Goal: Transaction & Acquisition: Purchase product/service

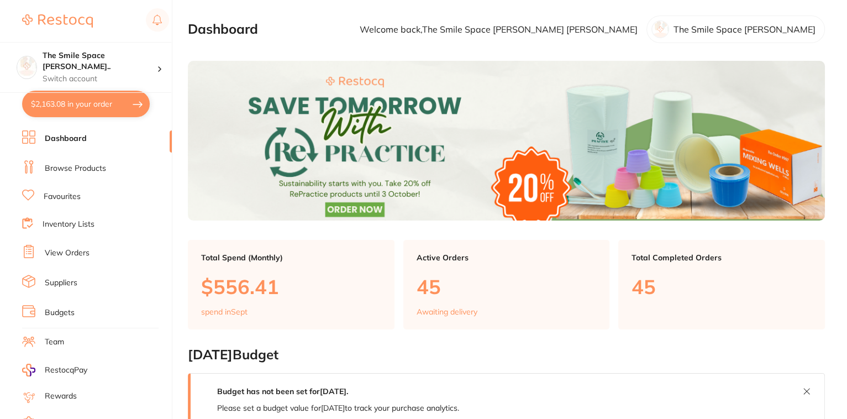
click at [80, 102] on button "$2,163.08 in your order" at bounding box center [86, 104] width 128 height 27
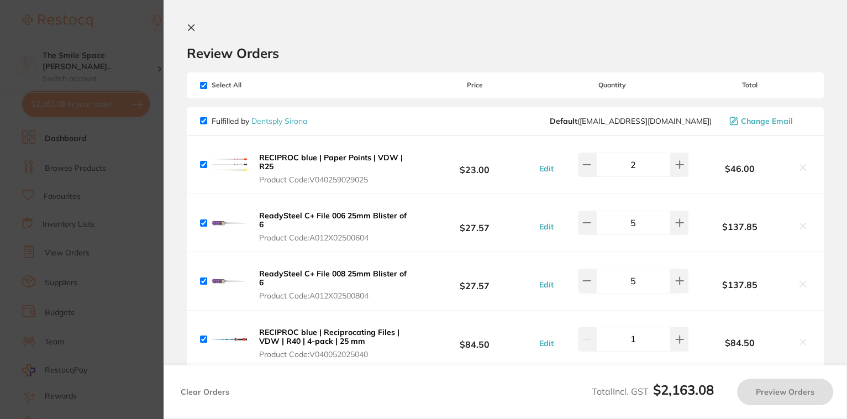
checkbox input "true"
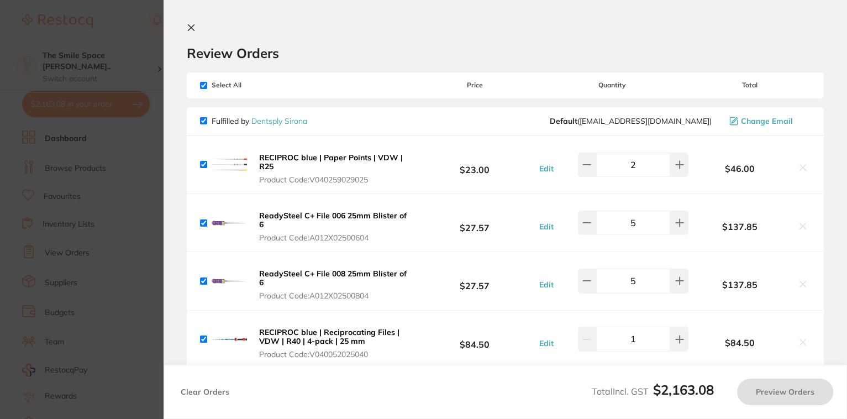
checkbox input "true"
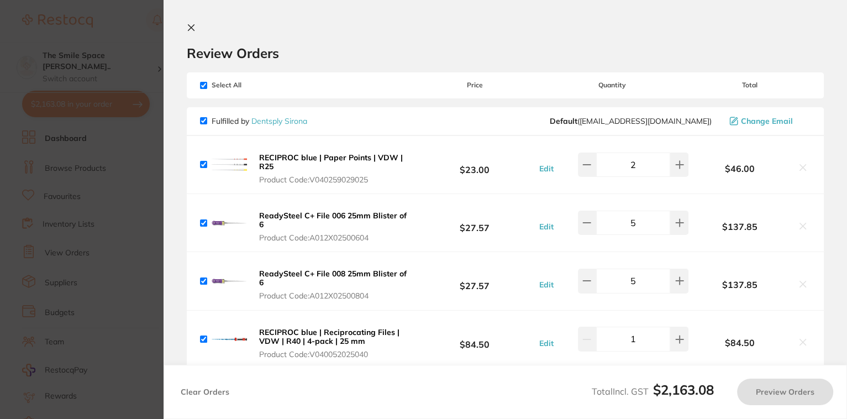
checkbox input "true"
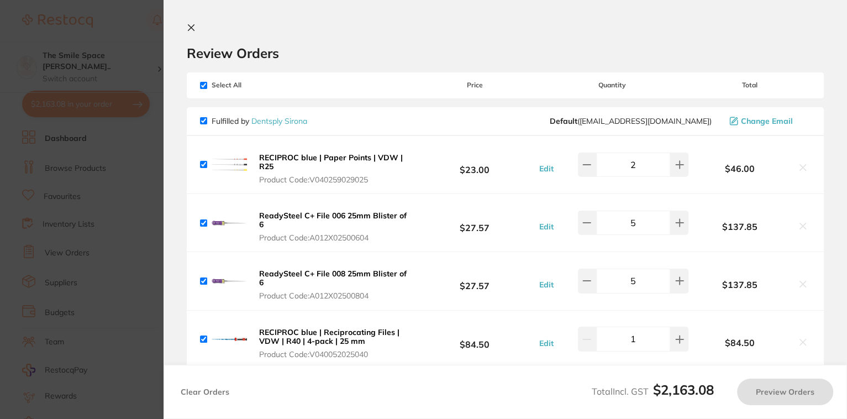
checkbox input "true"
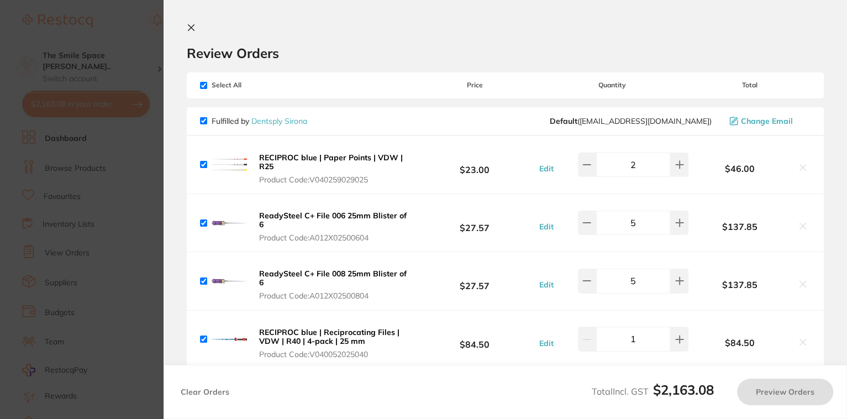
checkbox input "true"
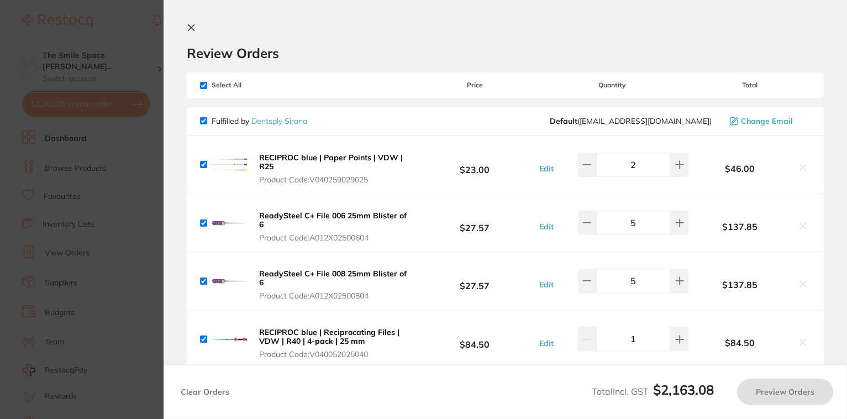
checkbox input "true"
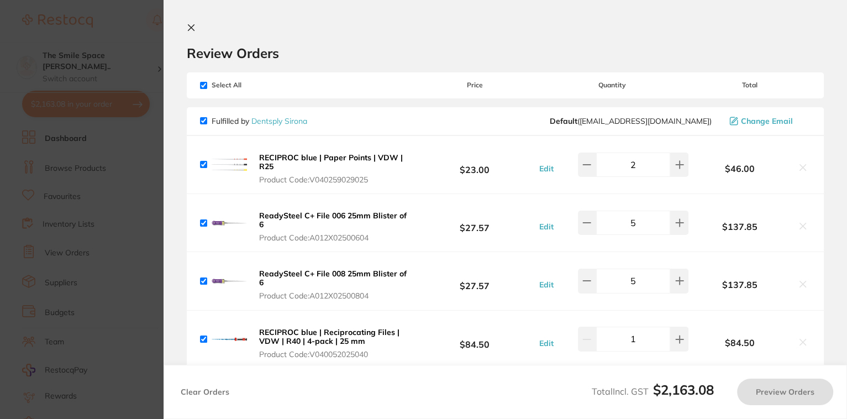
checkbox input "true"
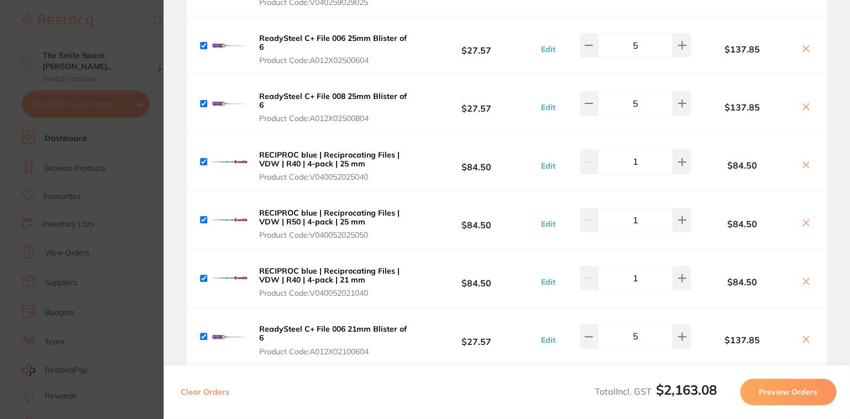
scroll to position [36, 0]
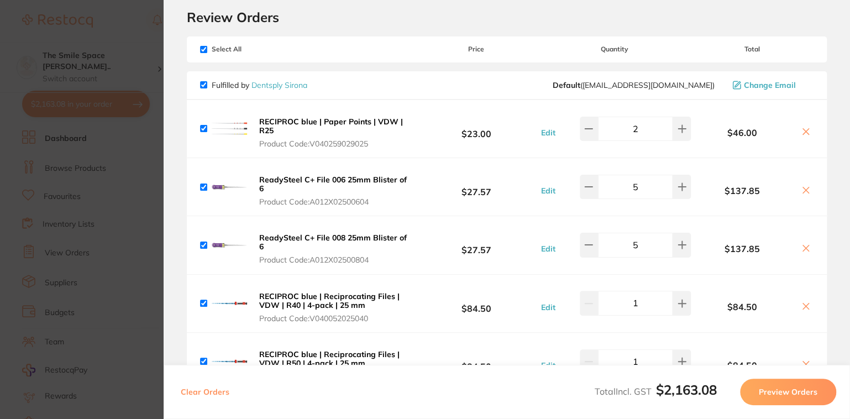
click at [803, 395] on button "Preview Orders" at bounding box center [788, 392] width 96 height 27
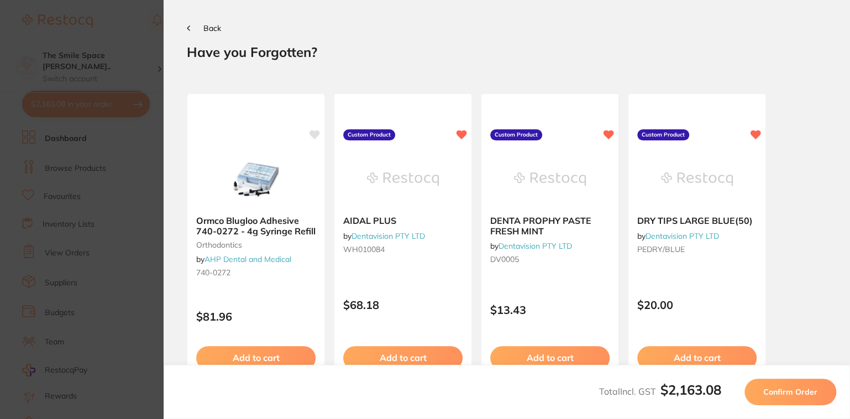
scroll to position [0, 0]
click at [784, 391] on span "Confirm Order" at bounding box center [790, 392] width 54 height 10
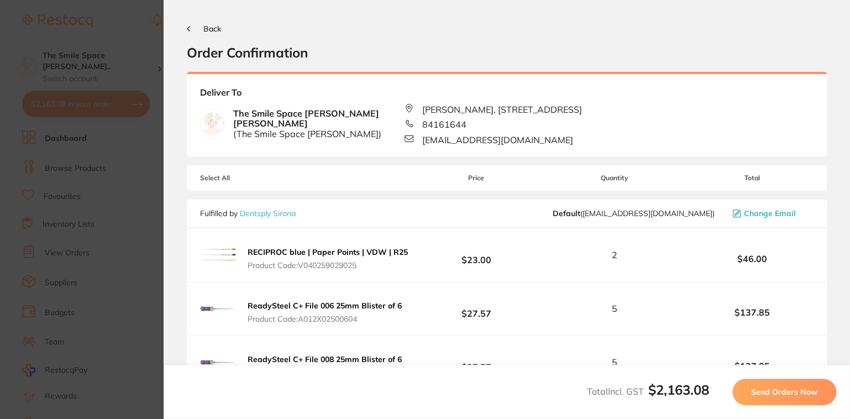
click at [787, 391] on span "Send Orders Now" at bounding box center [784, 392] width 66 height 10
